Goal: Information Seeking & Learning: Learn about a topic

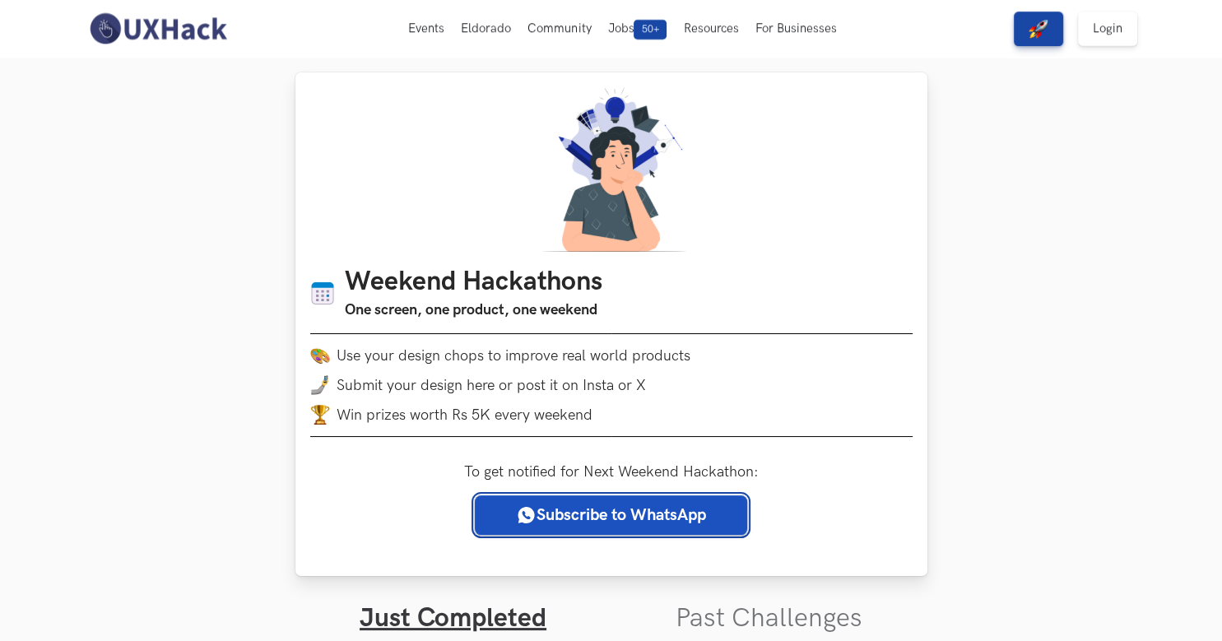
click at [545, 520] on link "Subscribe to WhatsApp" at bounding box center [611, 514] width 272 height 39
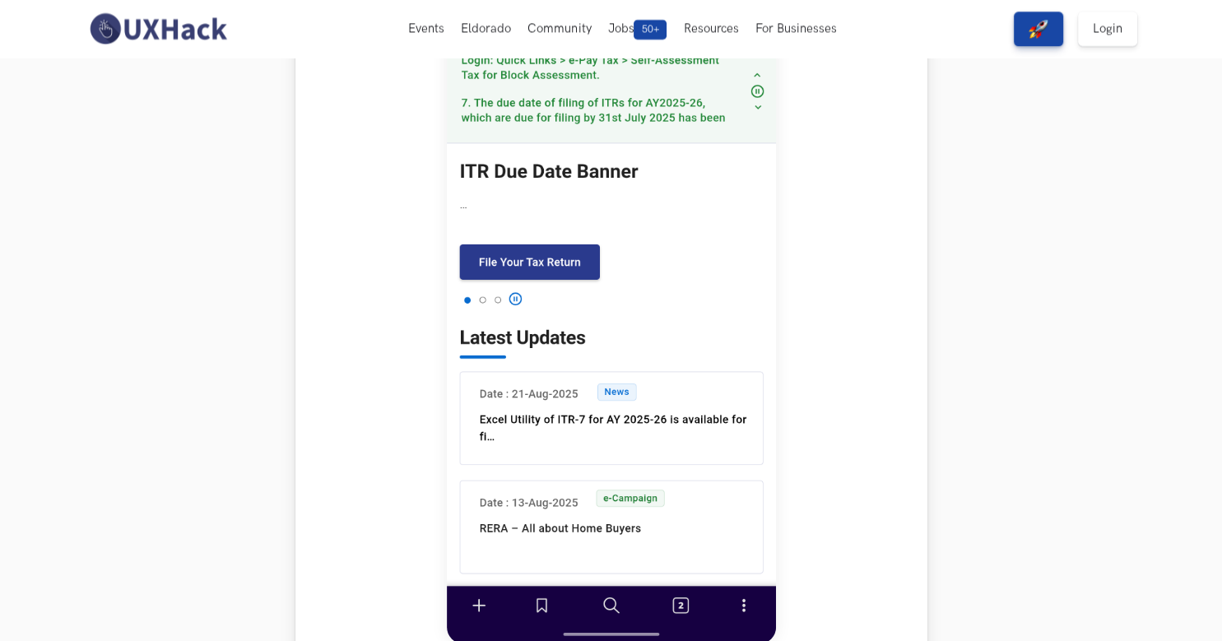
scroll to position [521, 0]
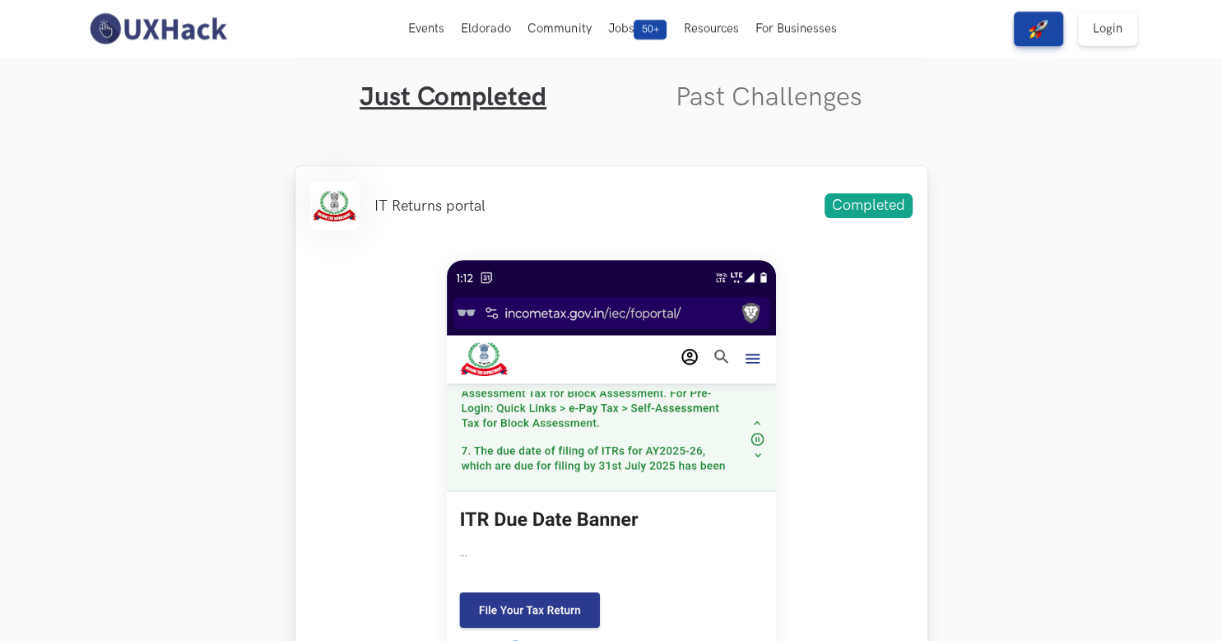
click at [576, 291] on img at bounding box center [611, 625] width 329 height 731
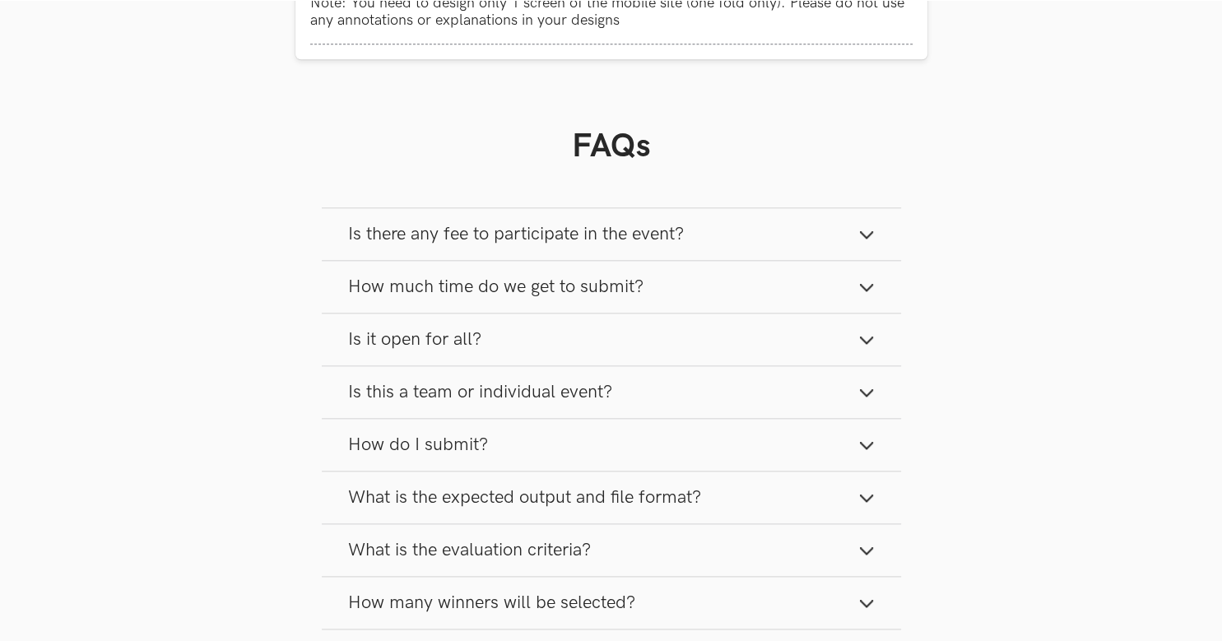
scroll to position [1737, 0]
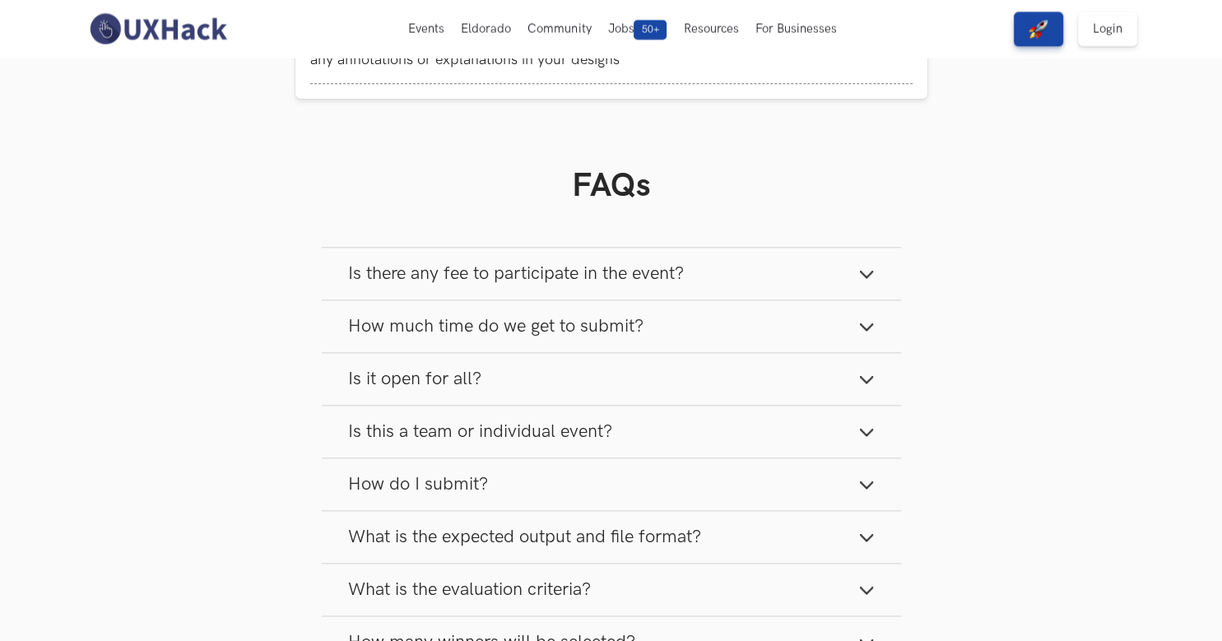
click at [574, 294] on button "Is there any fee to participate in the event?" at bounding box center [611, 274] width 579 height 52
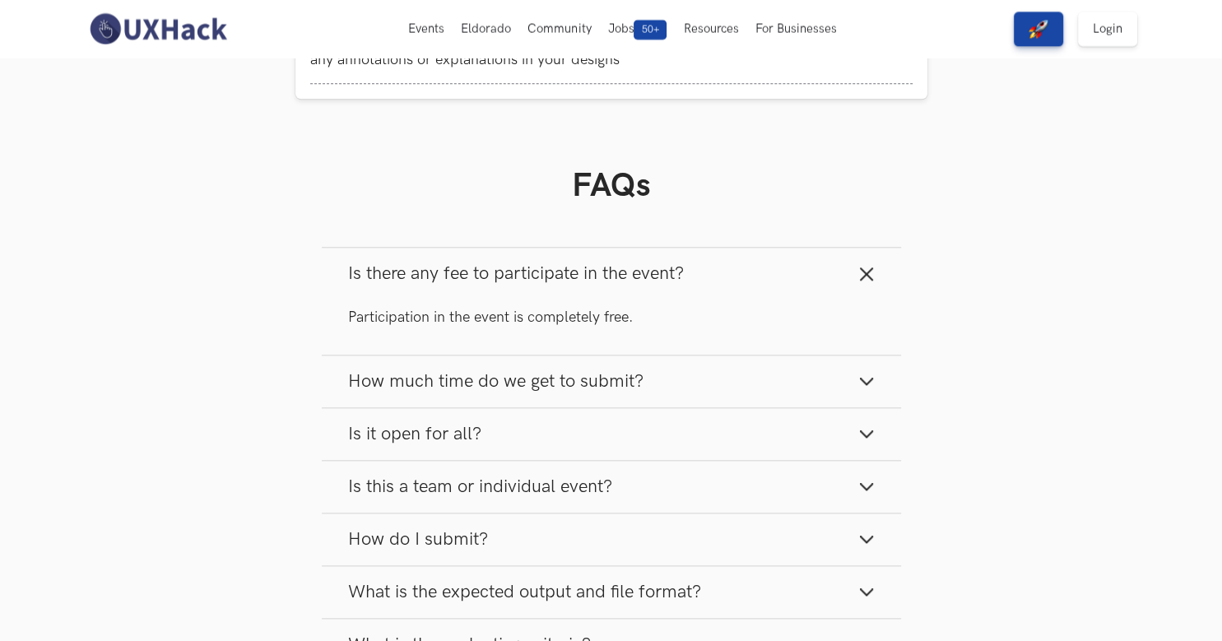
click at [591, 354] on div "Participation in the event is completely free." at bounding box center [611, 326] width 579 height 54
click at [592, 373] on button "How much time do we get to submit?" at bounding box center [611, 381] width 579 height 52
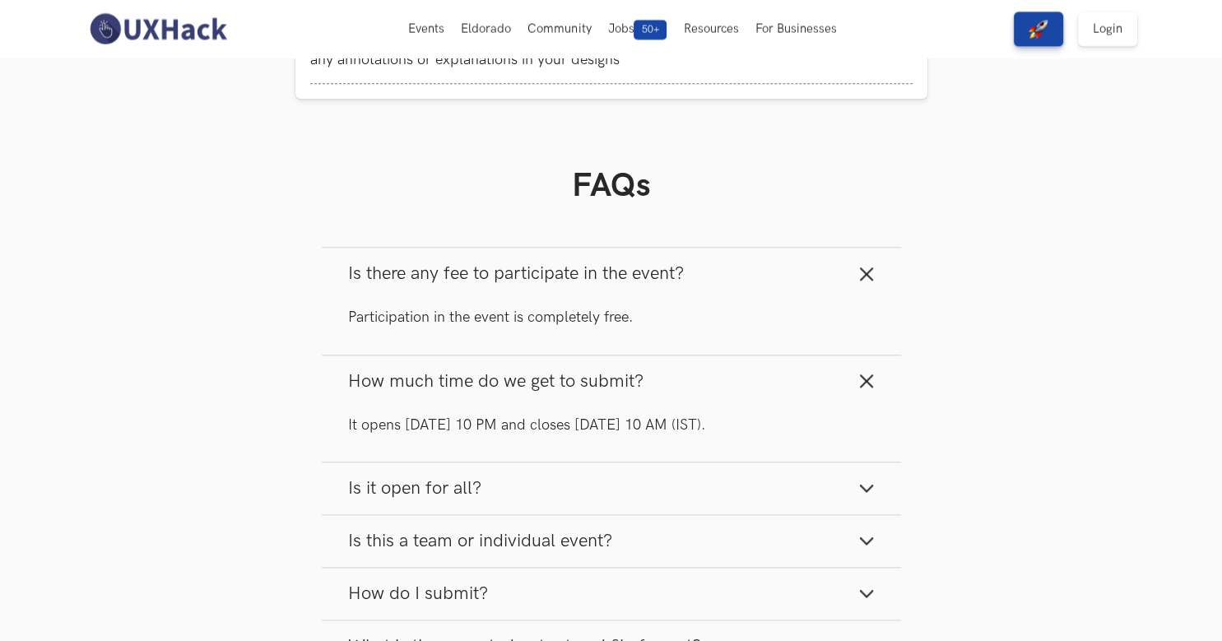
click at [596, 475] on button "Is it open for all?" at bounding box center [611, 488] width 579 height 52
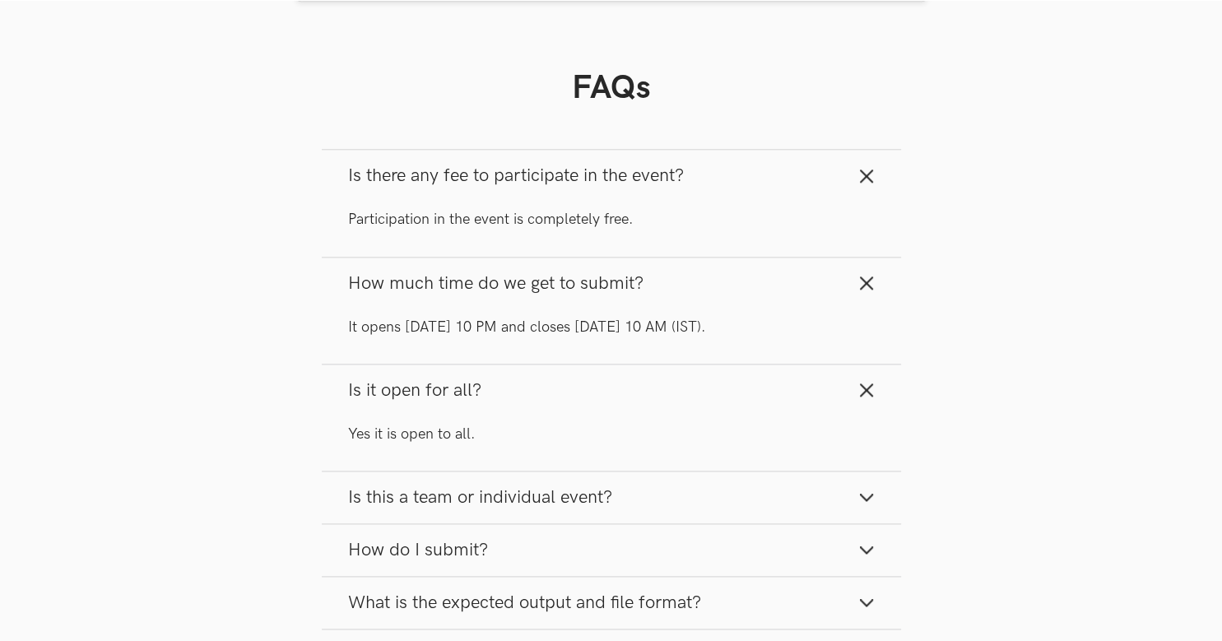
scroll to position [1911, 0]
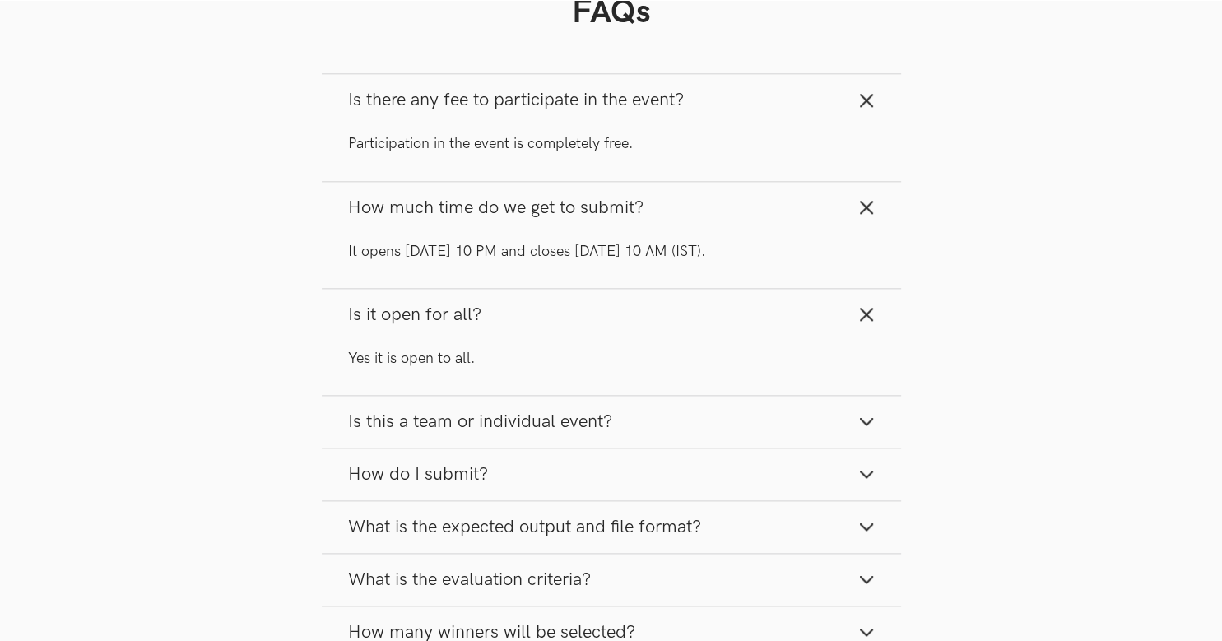
click at [630, 422] on button "Is this a team or individual event?" at bounding box center [611, 422] width 579 height 52
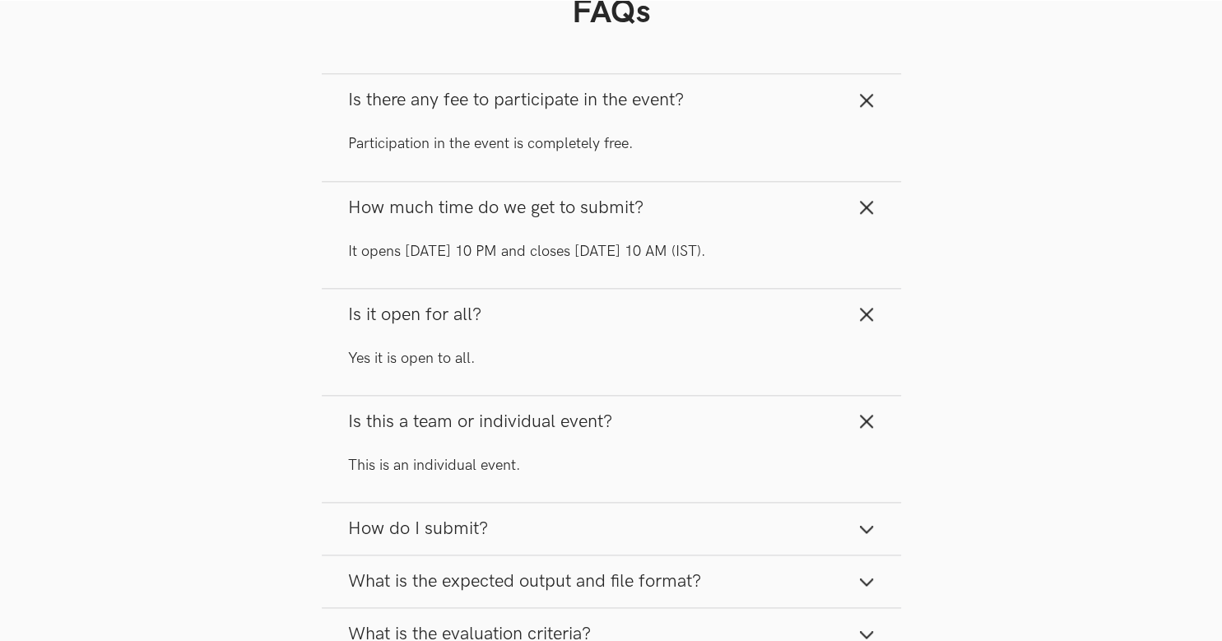
click at [630, 422] on button "Is this a team or individual event?" at bounding box center [611, 422] width 579 height 52
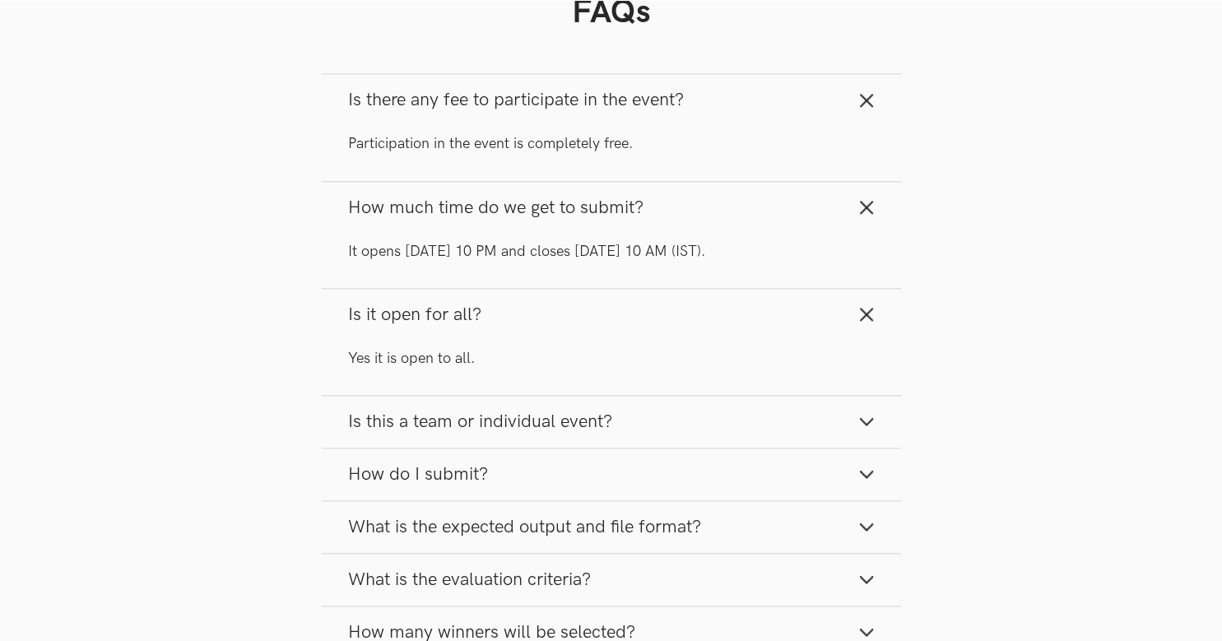
click at [601, 490] on button "How do I submit?" at bounding box center [611, 474] width 579 height 52
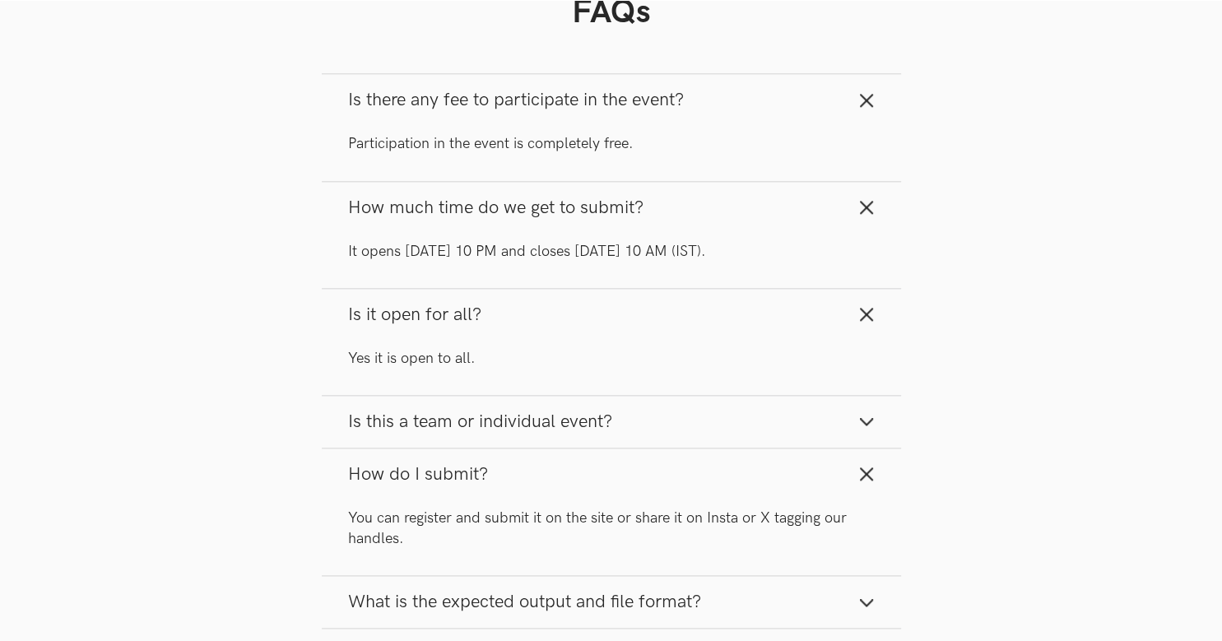
click at [601, 490] on button "How do I submit?" at bounding box center [611, 474] width 579 height 52
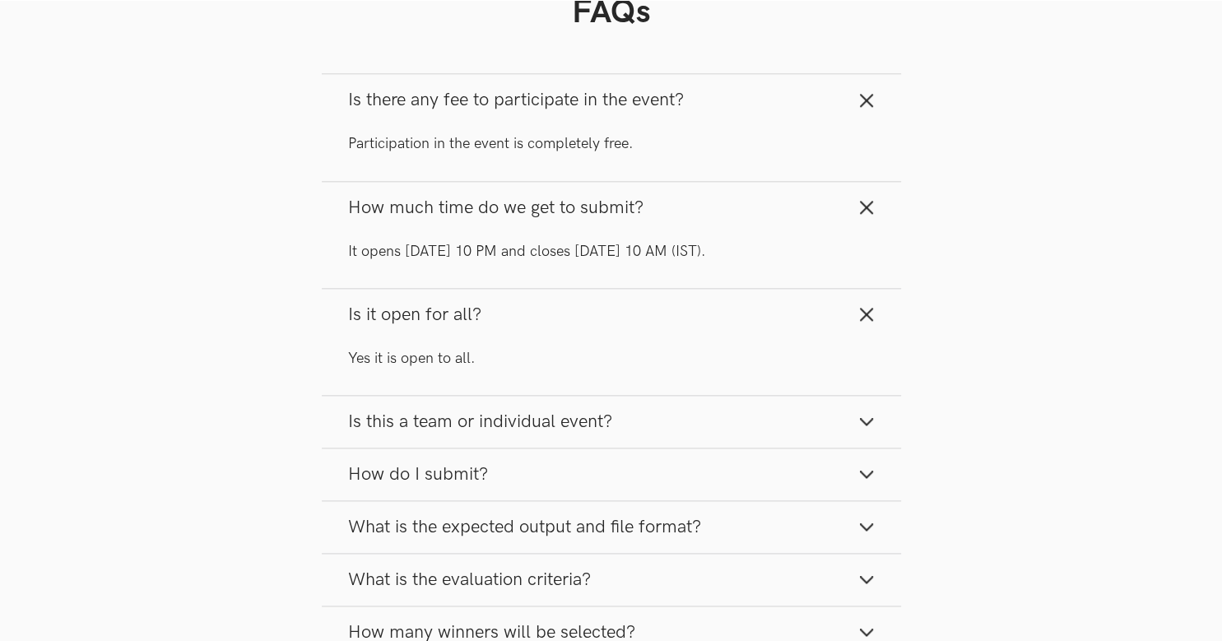
click at [601, 490] on button "How do I submit?" at bounding box center [611, 474] width 579 height 52
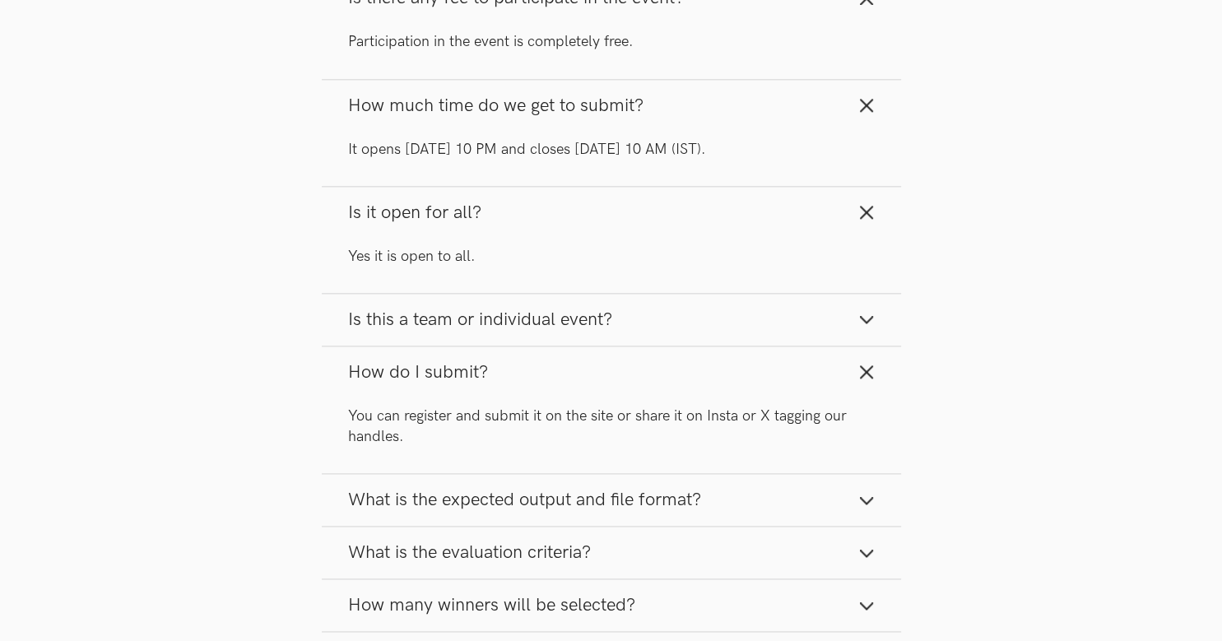
scroll to position [2085, 0]
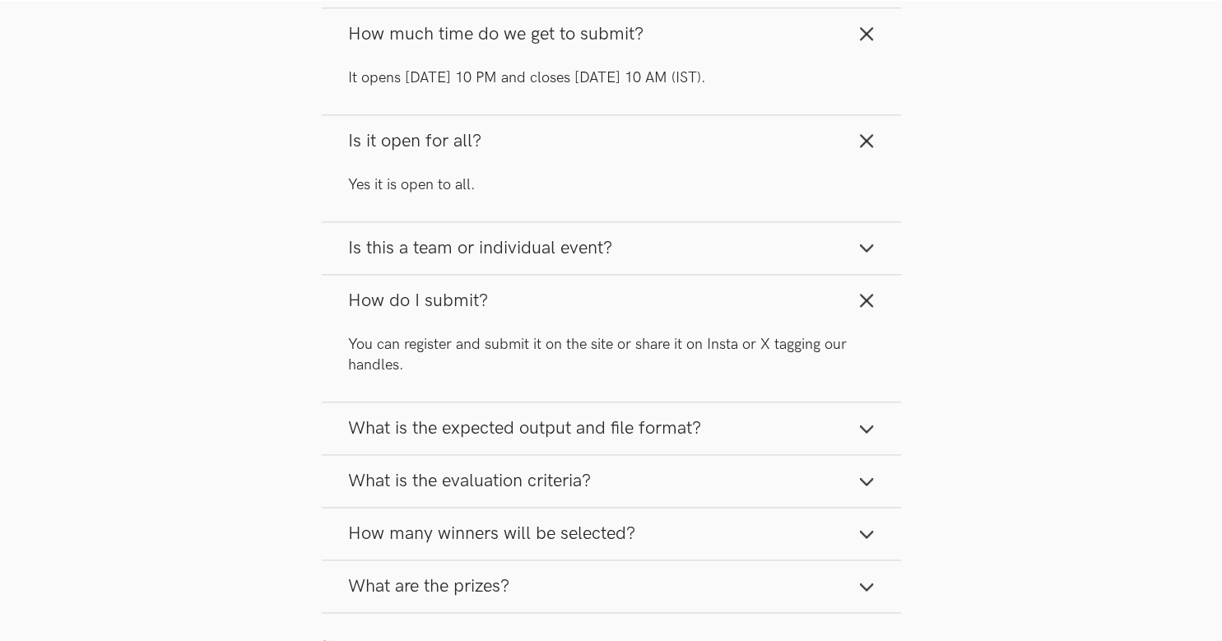
click at [601, 490] on button "What is the evaluation criteria?" at bounding box center [611, 481] width 579 height 52
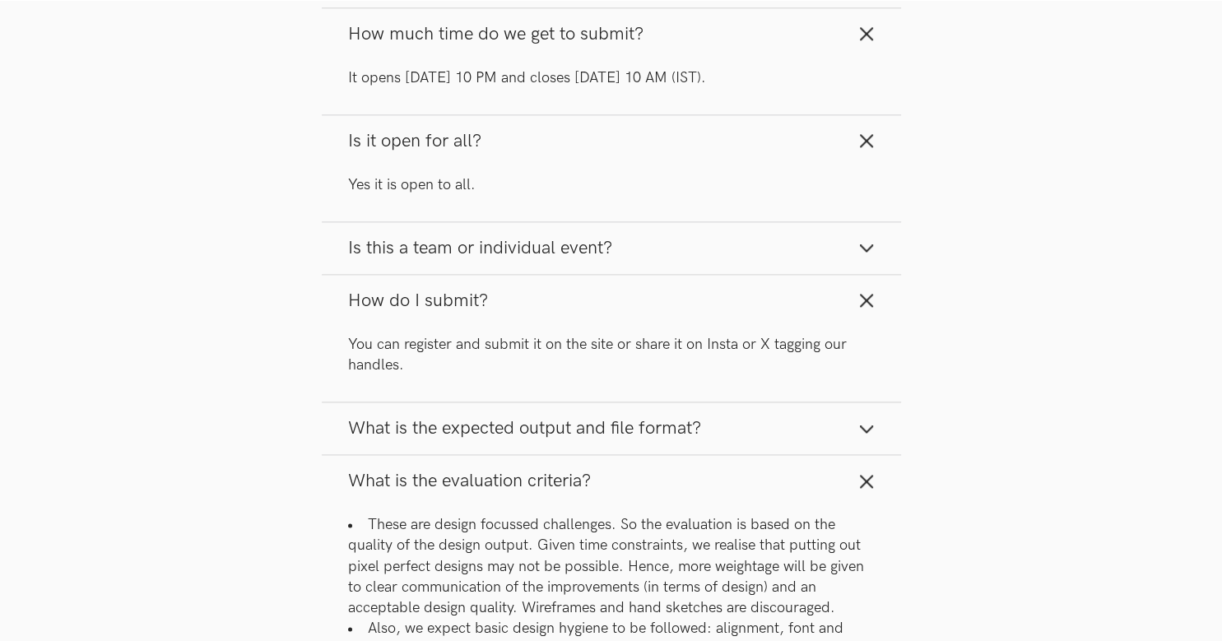
click at [605, 480] on button "What is the evaluation criteria?" at bounding box center [611, 481] width 579 height 52
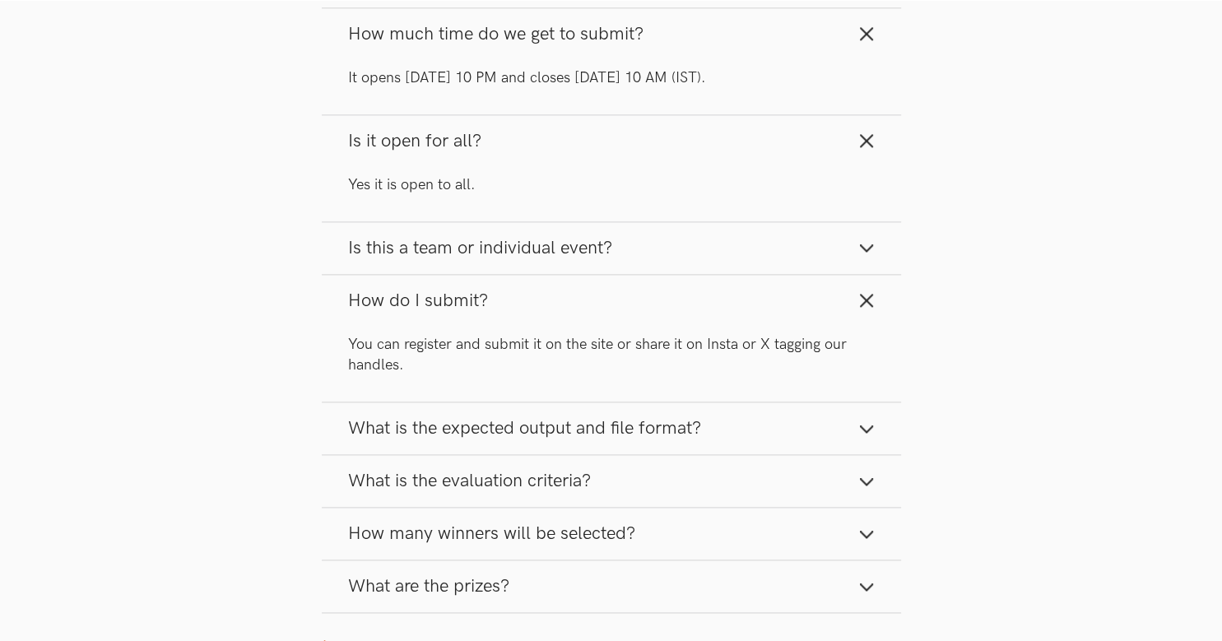
click at [633, 433] on span "What is the expected output and file format?" at bounding box center [524, 428] width 353 height 22
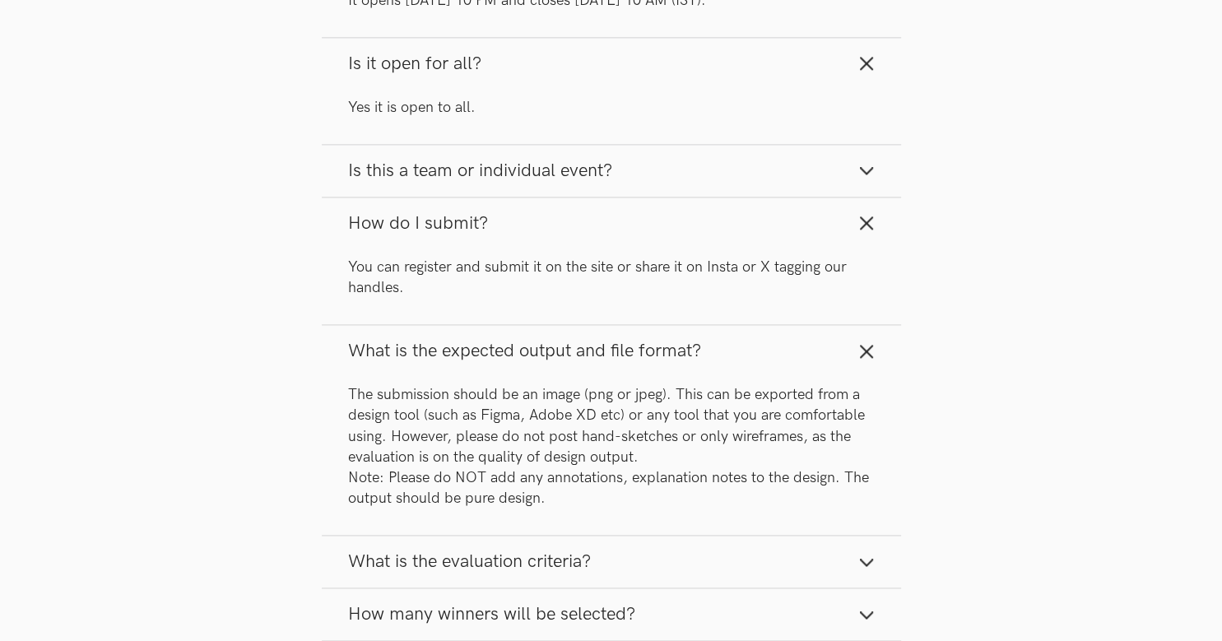
scroll to position [2258, 0]
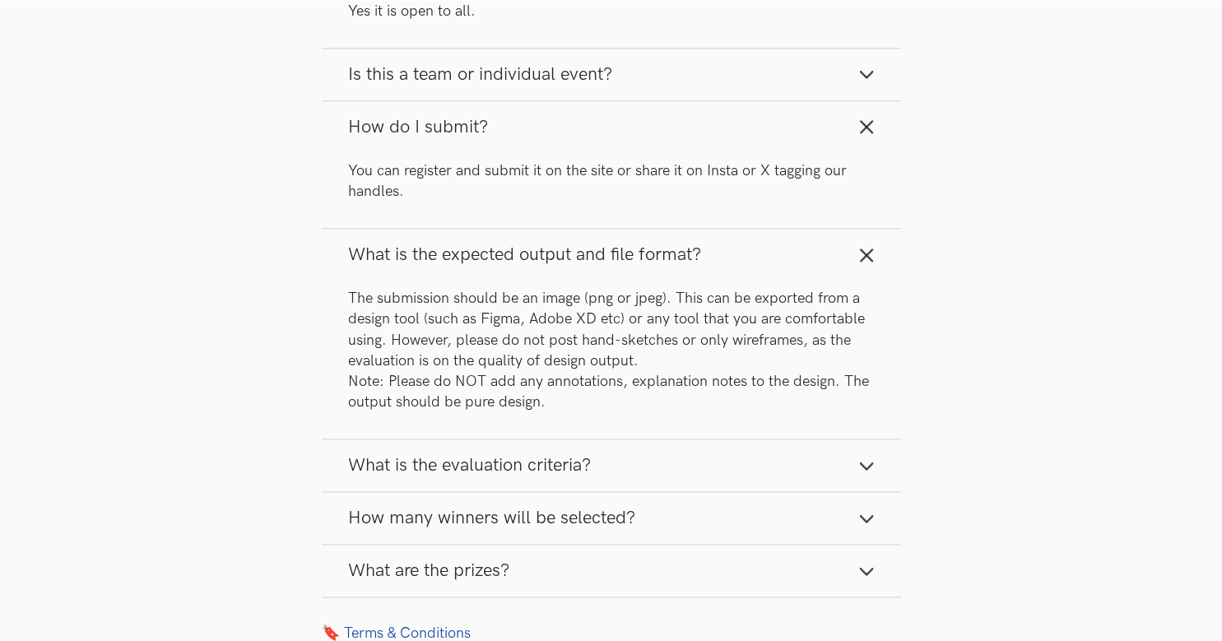
click at [703, 471] on button "What is the evaluation criteria?" at bounding box center [611, 465] width 579 height 52
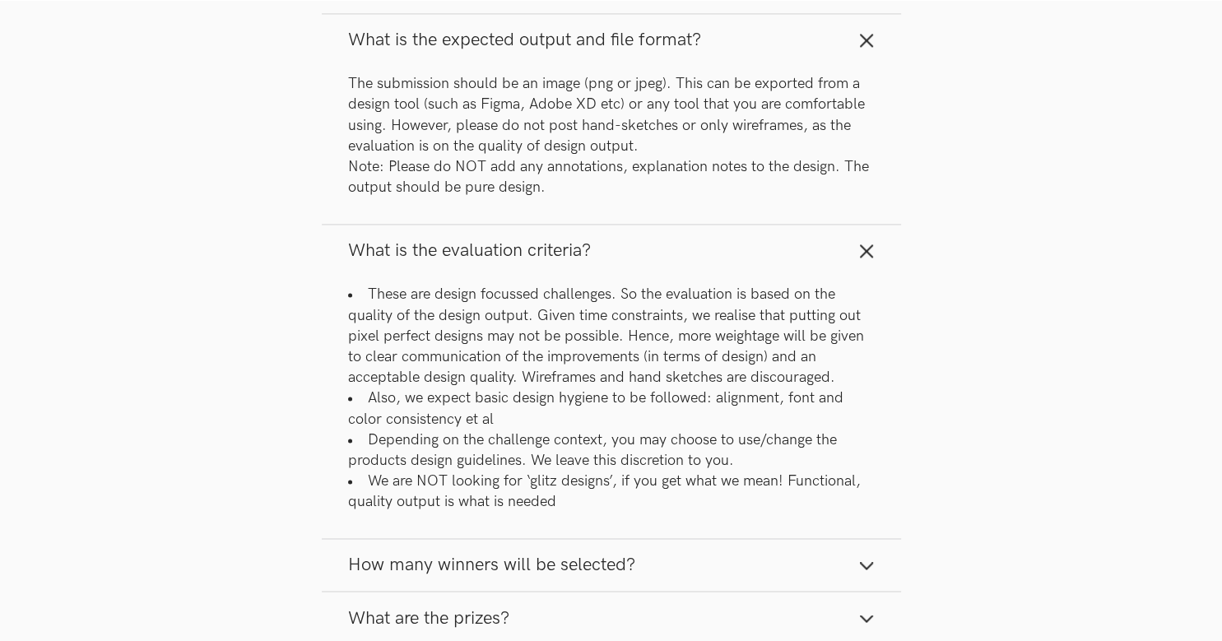
scroll to position [2519, 0]
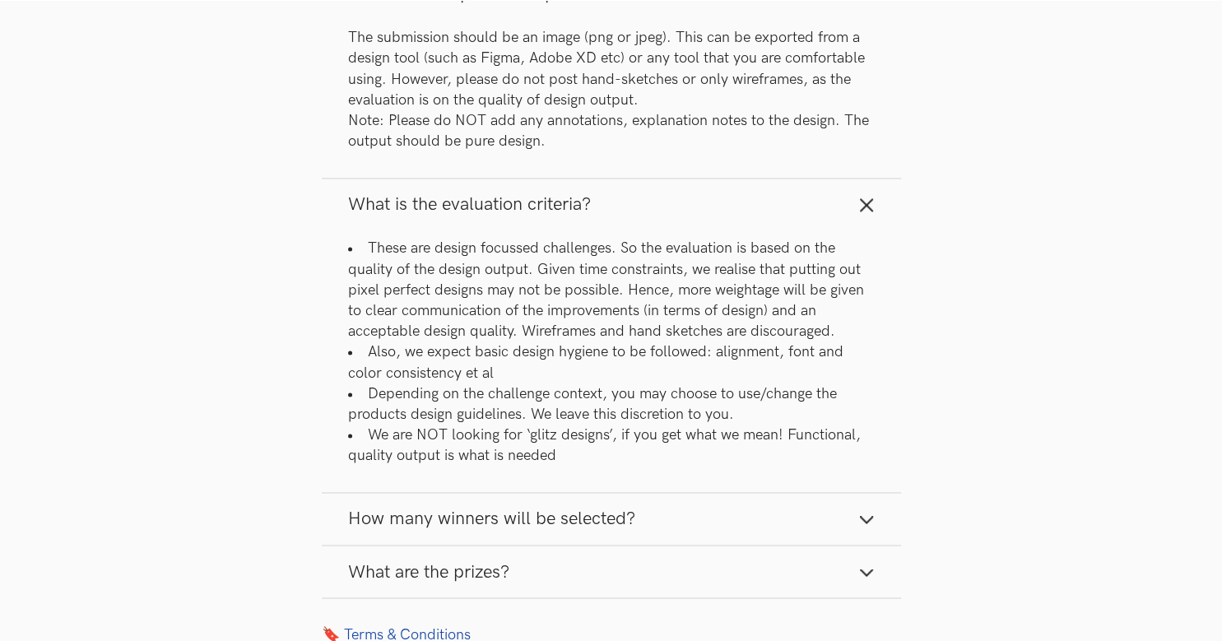
click at [702, 515] on button "How many winners will be selected?" at bounding box center [611, 519] width 579 height 52
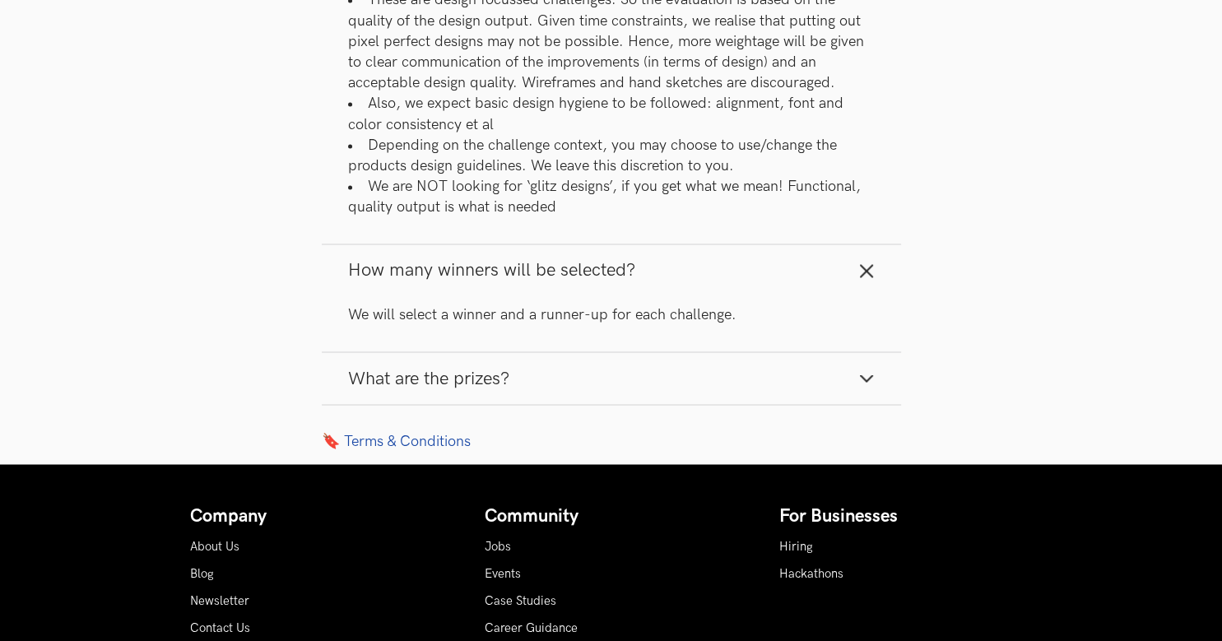
scroll to position [2780, 0]
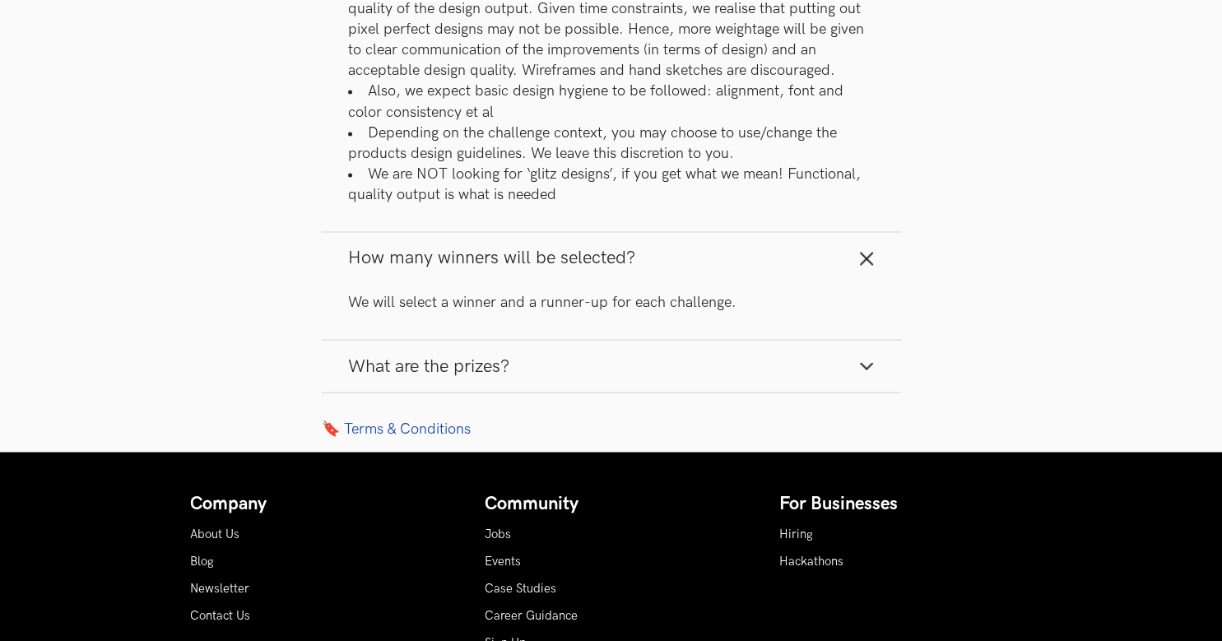
click at [598, 383] on button "What are the prizes?" at bounding box center [611, 366] width 579 height 52
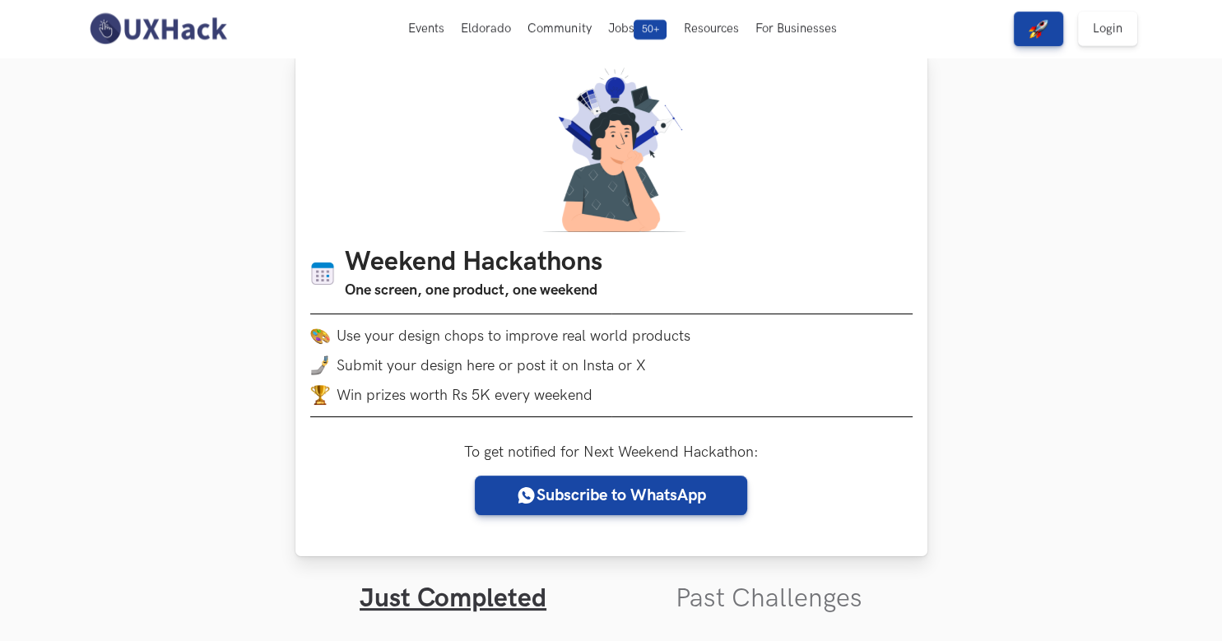
scroll to position [0, 0]
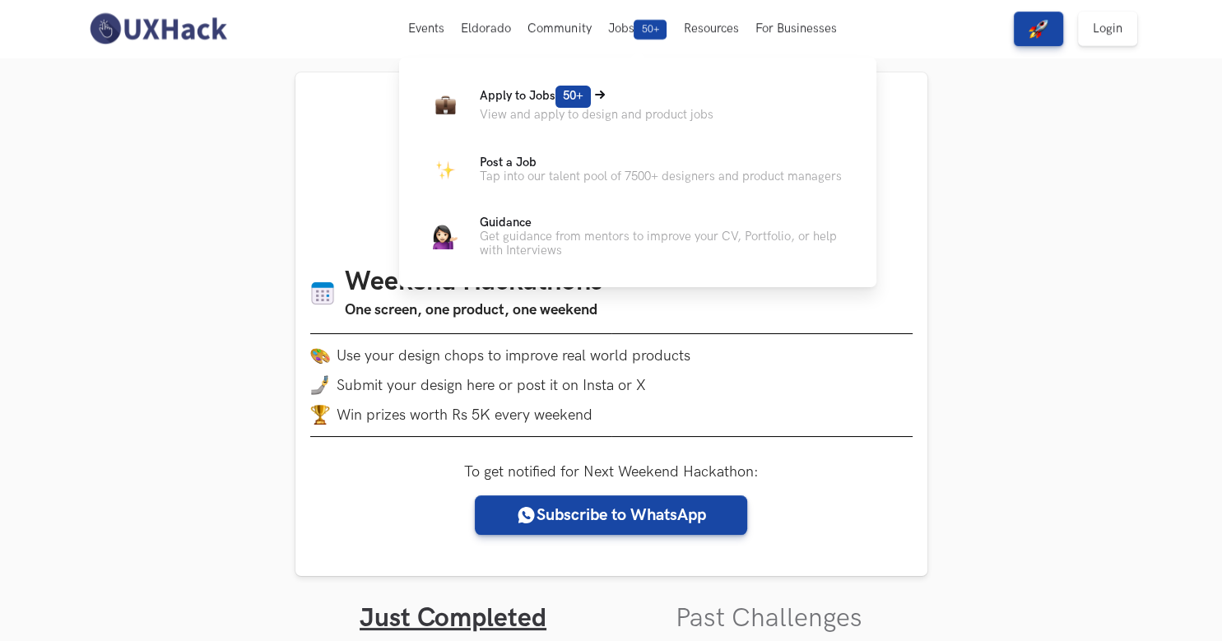
click at [614, 113] on p "View and apply to design and product jobs" at bounding box center [597, 115] width 234 height 14
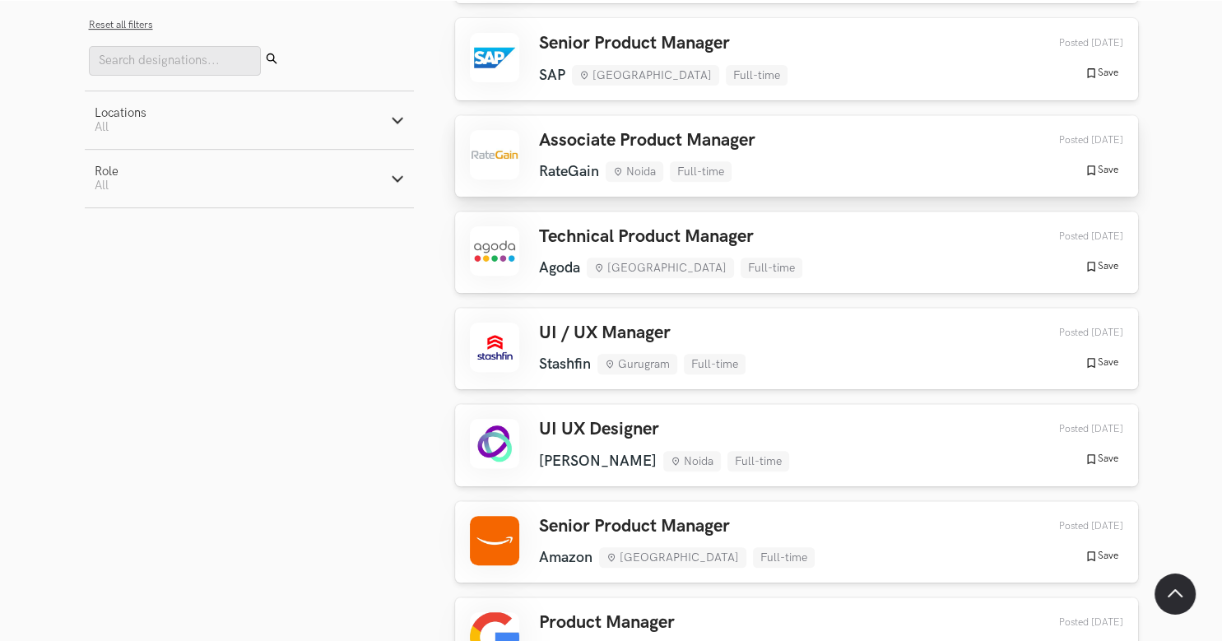
scroll to position [694, 0]
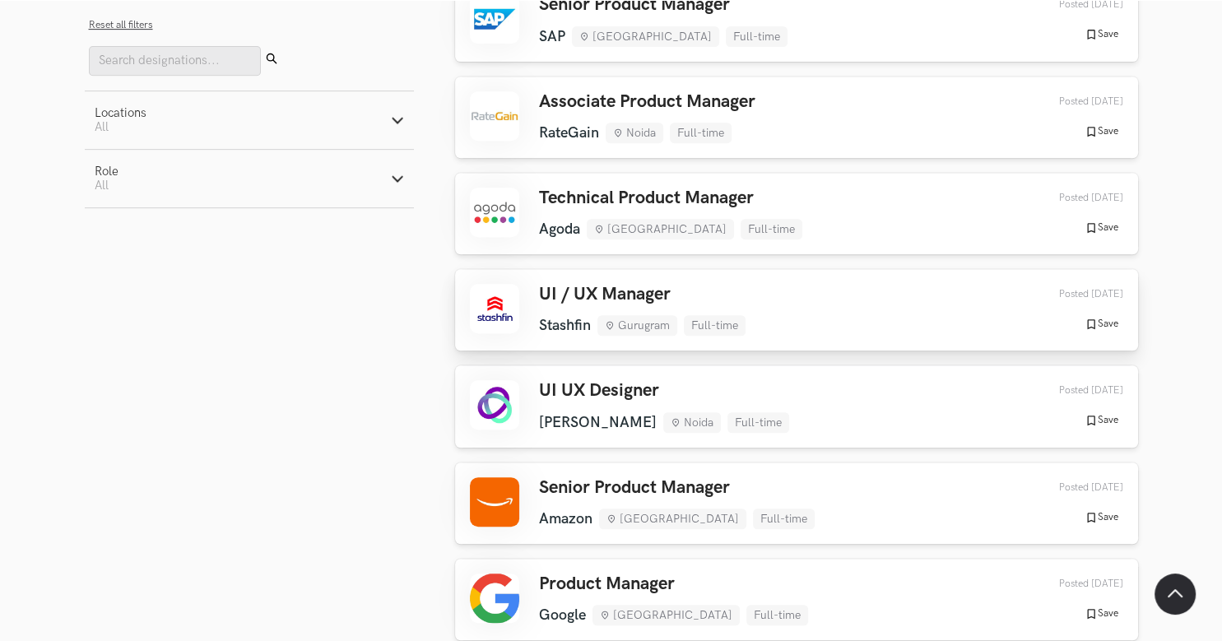
click at [644, 293] on h3 "UI / UX Manager" at bounding box center [642, 294] width 206 height 21
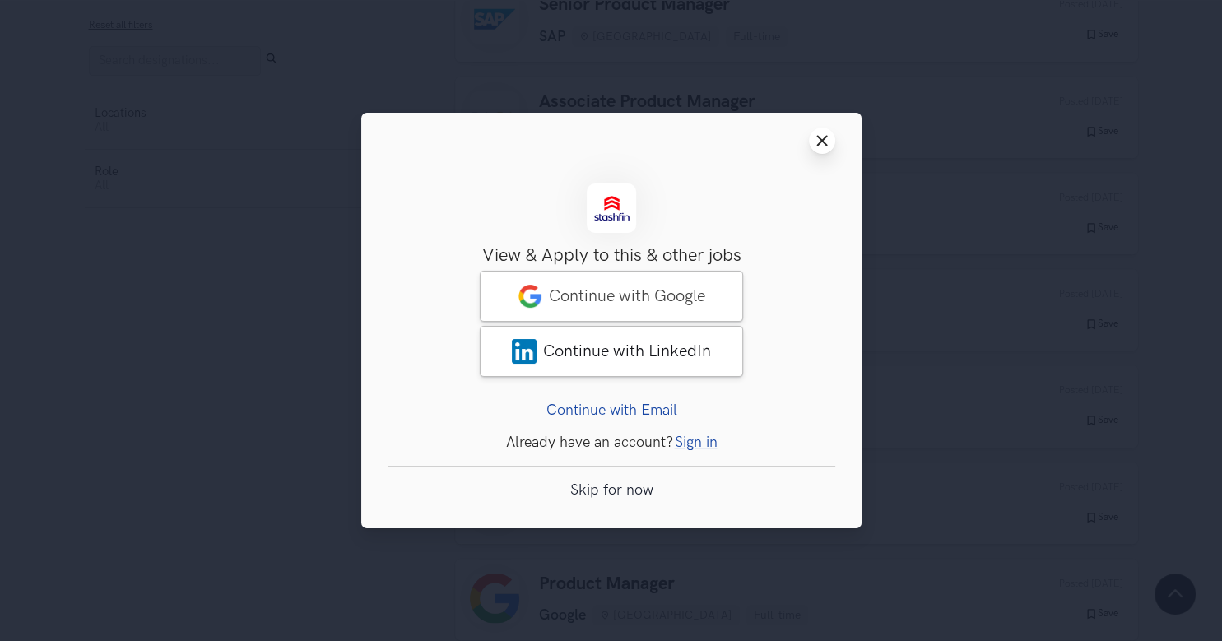
click at [816, 143] on icon "Close modal window" at bounding box center [821, 140] width 13 height 13
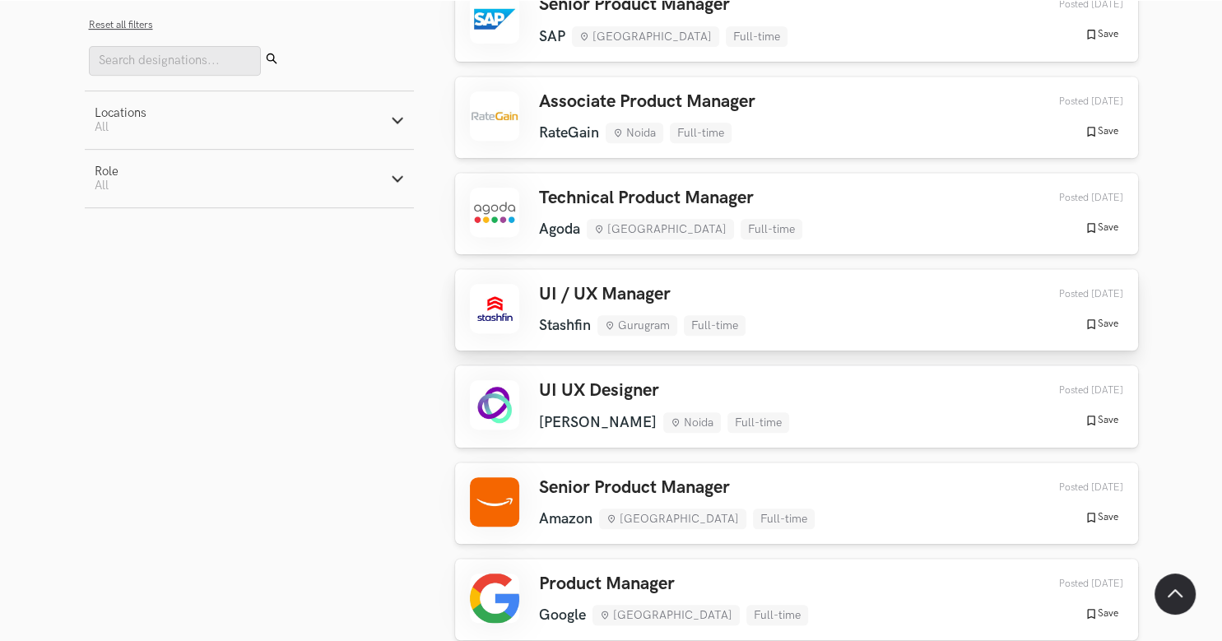
click at [842, 308] on div "UI / UX Manager Stashfin Gurugram Full-time Stashfin Gurugram Full-time [DATE] …" at bounding box center [796, 310] width 653 height 52
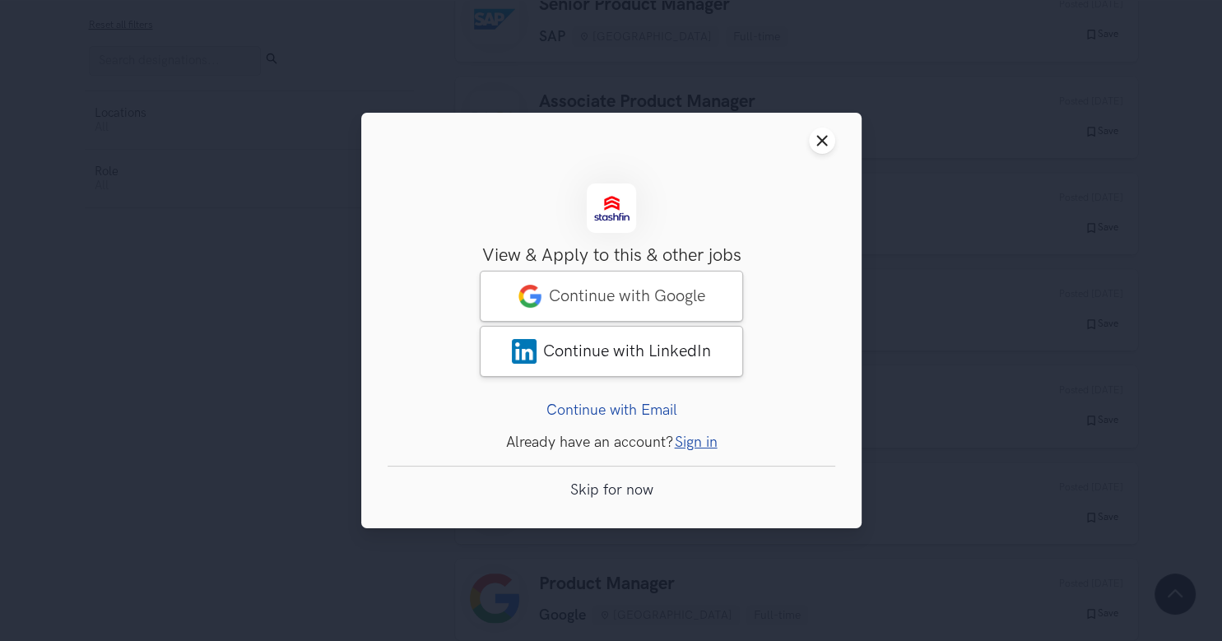
click at [640, 495] on link "Skip for now" at bounding box center [610, 489] width 83 height 17
